Goal: Task Accomplishment & Management: Complete application form

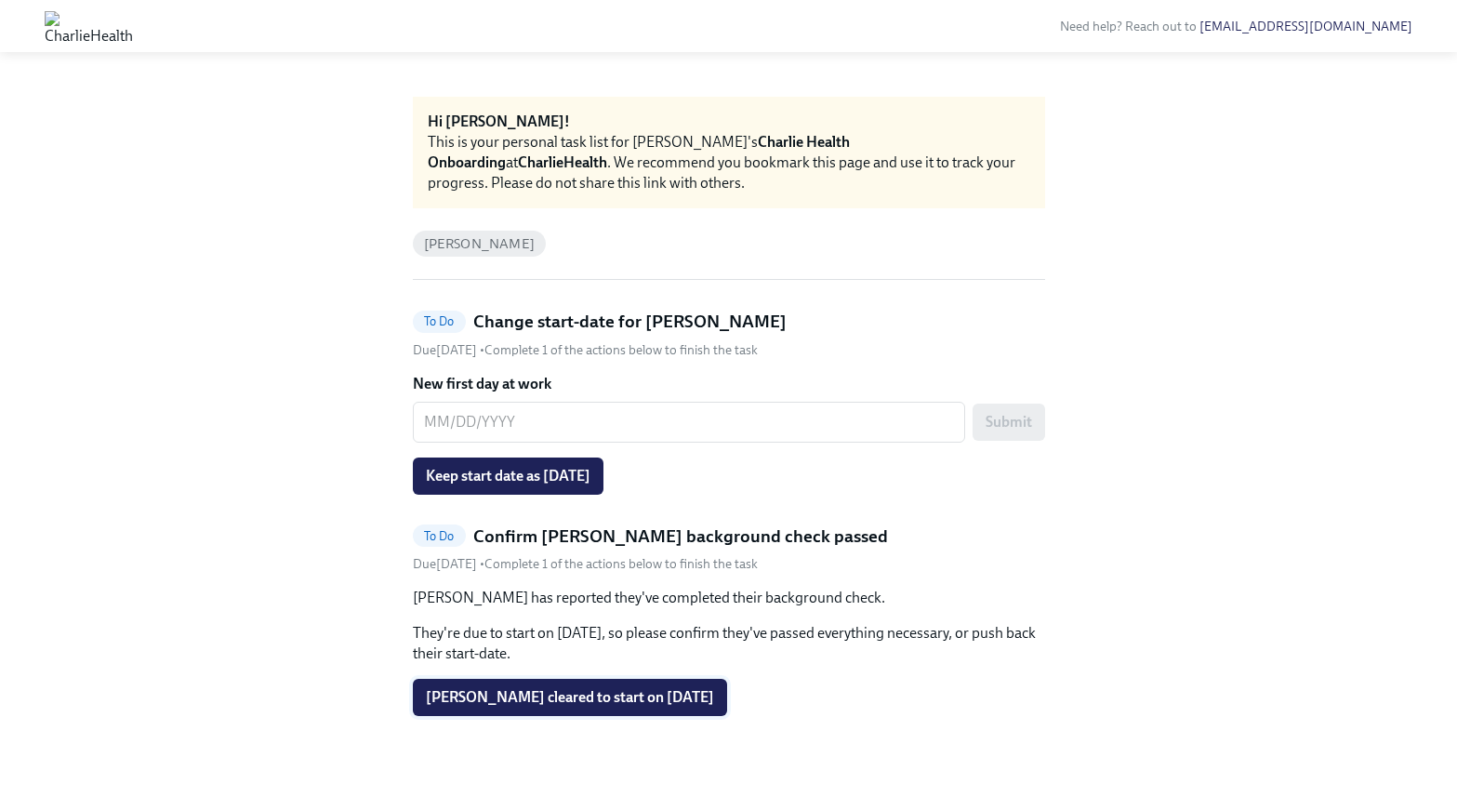
click at [689, 693] on span "[PERSON_NAME] cleared to start on [DATE]" at bounding box center [570, 697] width 288 height 19
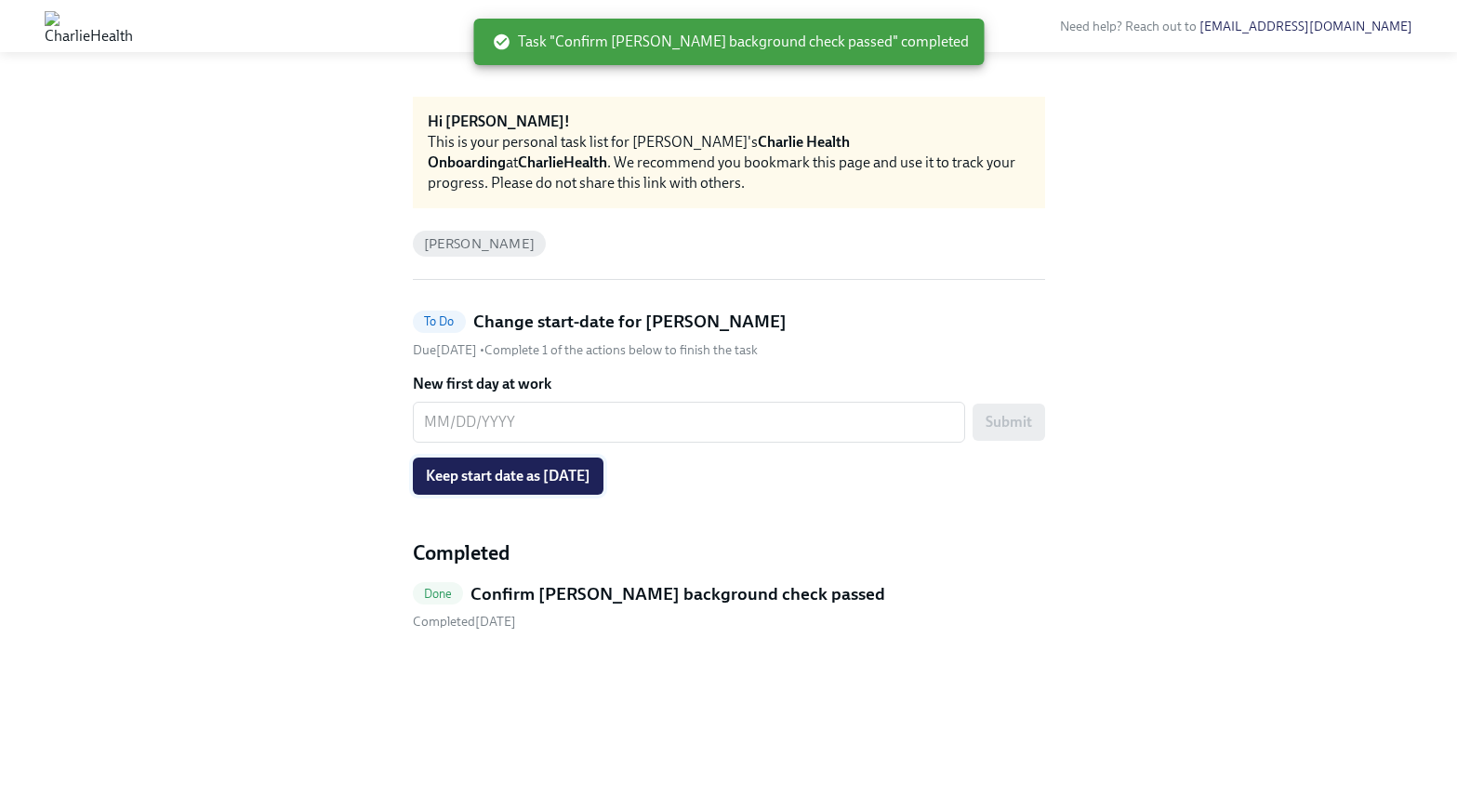
click at [535, 484] on button "Keep start date as [DATE]" at bounding box center [508, 475] width 191 height 37
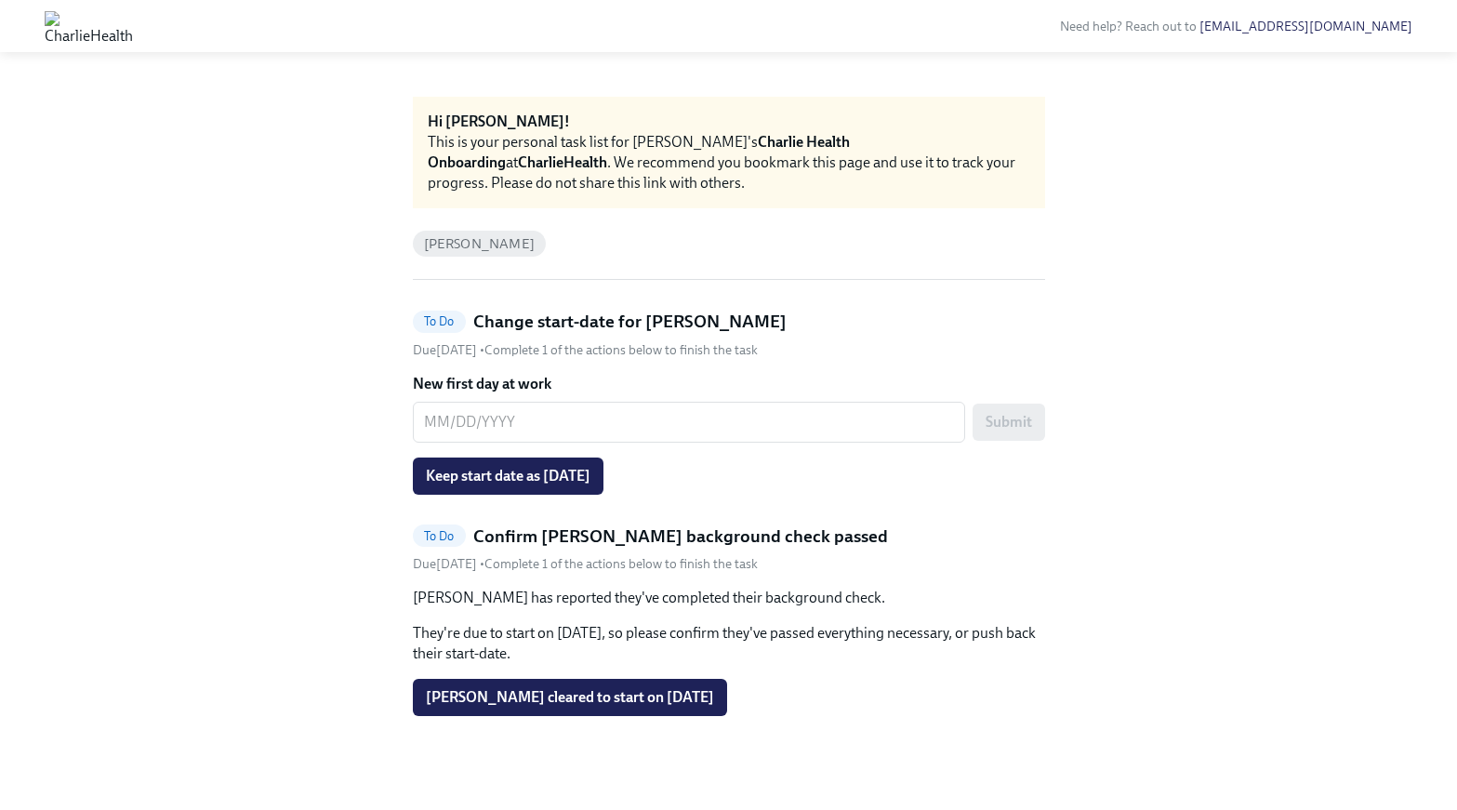
click at [546, 713] on button "[PERSON_NAME] cleared to start on [DATE]" at bounding box center [570, 697] width 314 height 37
